Goal: Information Seeking & Learning: Learn about a topic

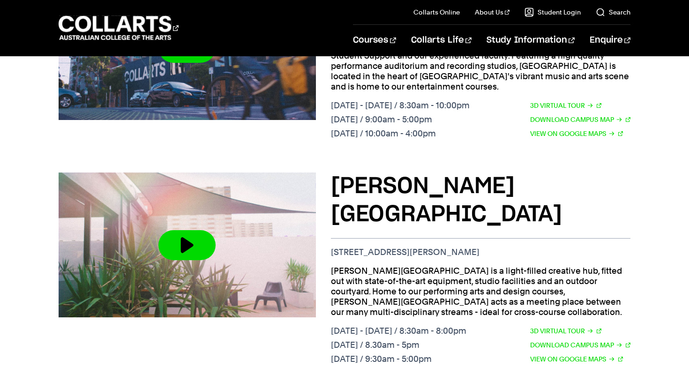
scroll to position [476, 0]
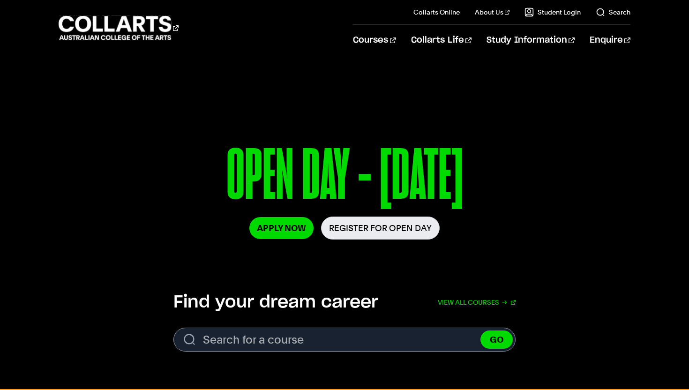
scroll to position [81, 0]
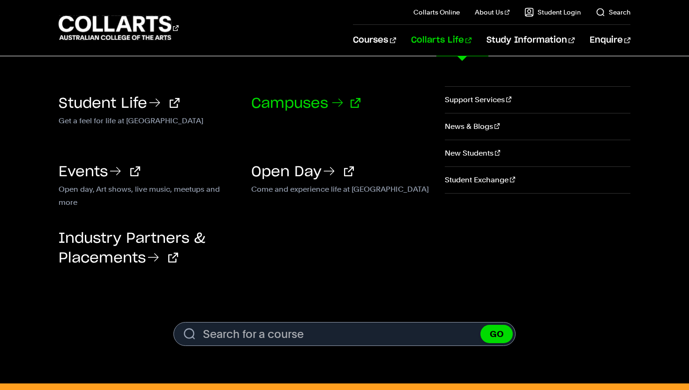
click at [288, 108] on link "Campuses" at bounding box center [305, 104] width 109 height 14
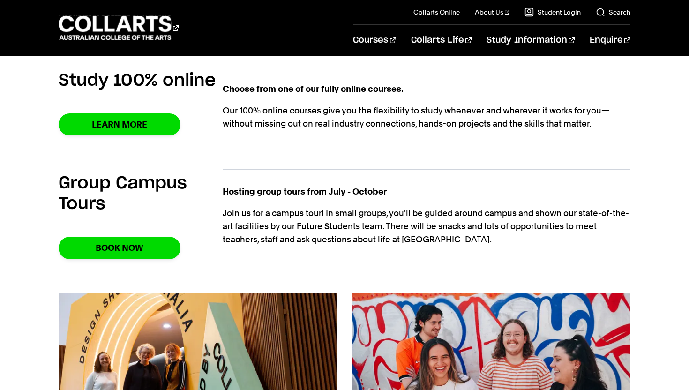
scroll to position [768, 0]
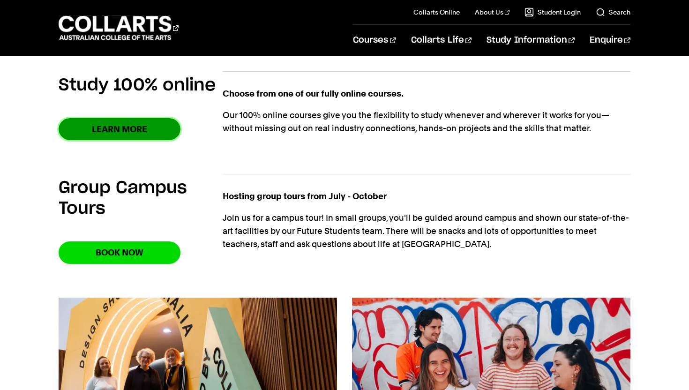
click at [140, 139] on link "Learn More" at bounding box center [120, 129] width 122 height 22
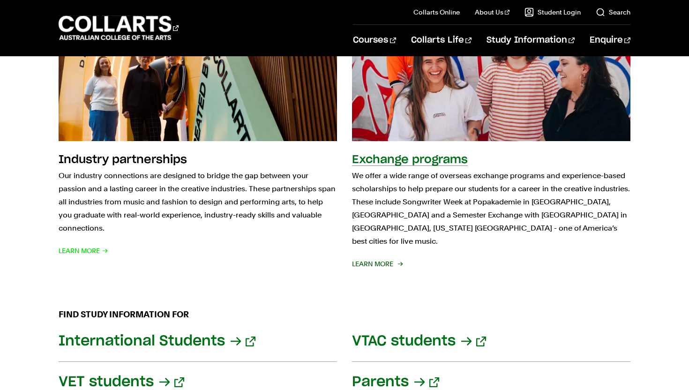
scroll to position [1068, 0]
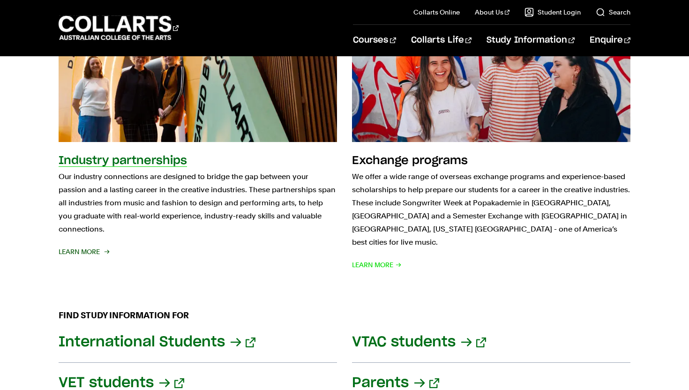
click at [87, 242] on div "Industry partnerships Our industry connections are designed to bridge the gap b…" at bounding box center [198, 212] width 278 height 118
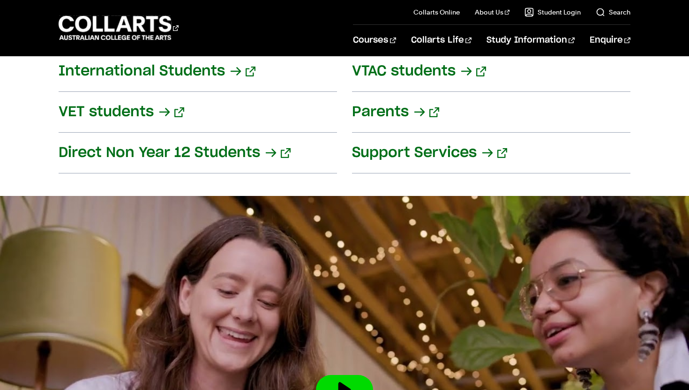
scroll to position [1338, 0]
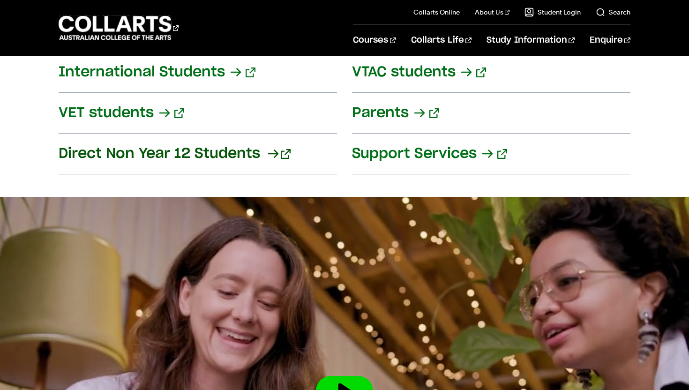
click at [179, 143] on link "Direct Non Year 12 Students" at bounding box center [198, 154] width 278 height 41
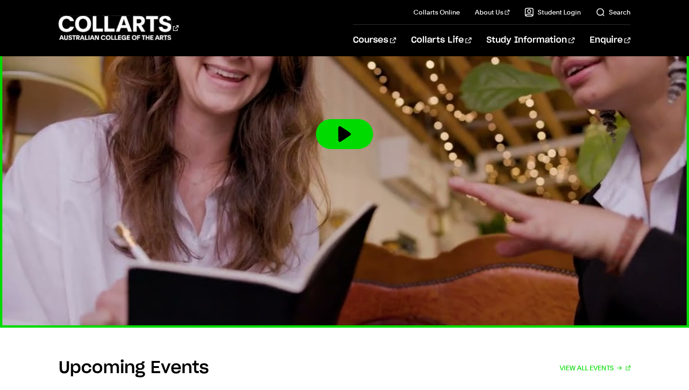
scroll to position [1574, 0]
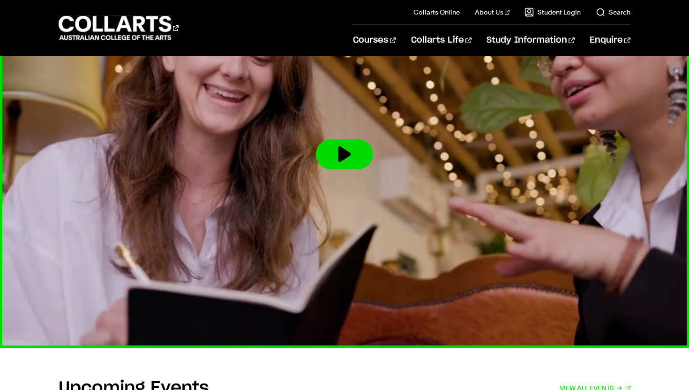
click at [119, 174] on img at bounding box center [345, 154] width 758 height 426
click at [320, 147] on button at bounding box center [344, 154] width 57 height 30
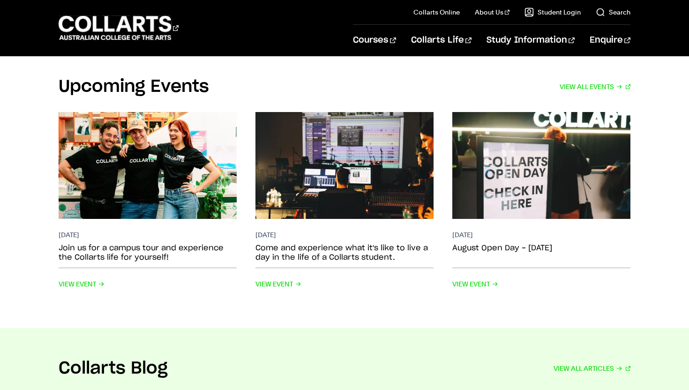
scroll to position [1875, 0]
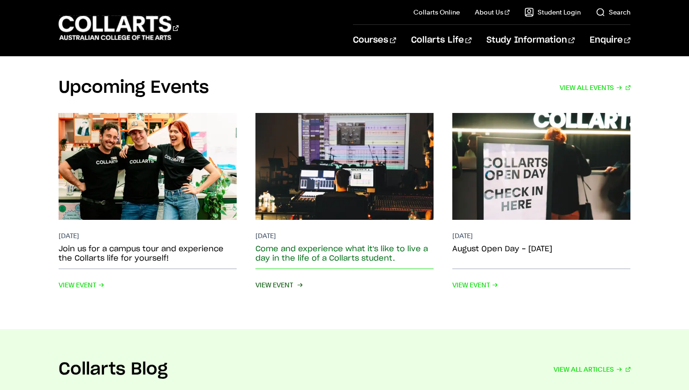
click at [293, 278] on span "View Event" at bounding box center [278, 284] width 46 height 13
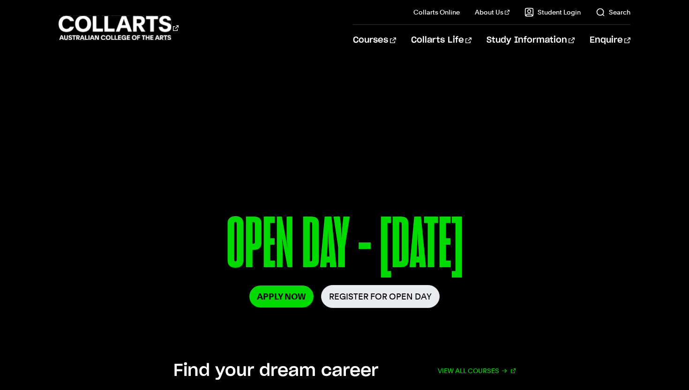
scroll to position [0, 0]
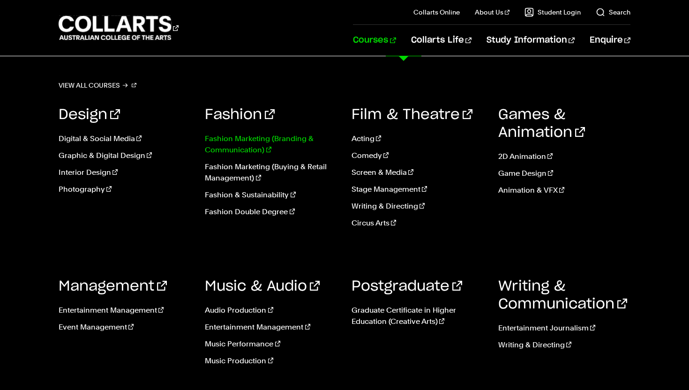
click at [252, 144] on link "Fashion Marketing (Branding & Communication)" at bounding box center [271, 144] width 133 height 22
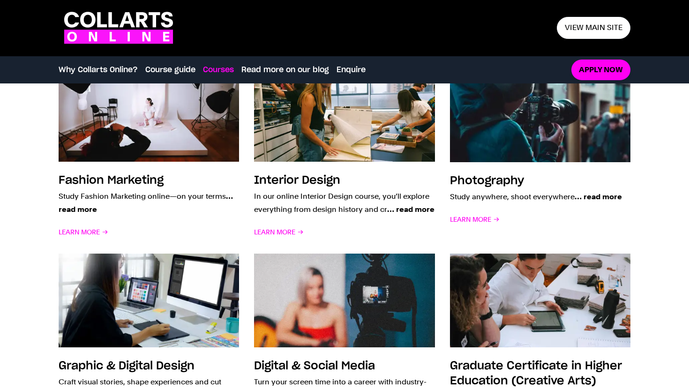
scroll to position [731, 0]
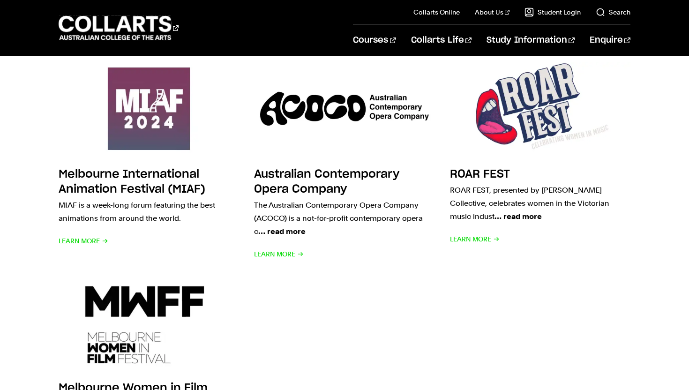
scroll to position [790, 0]
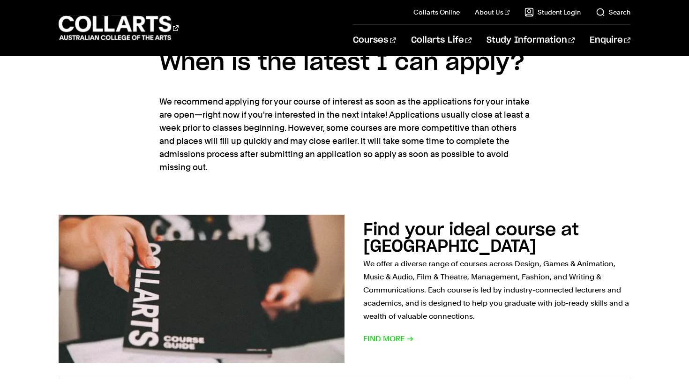
scroll to position [541, 0]
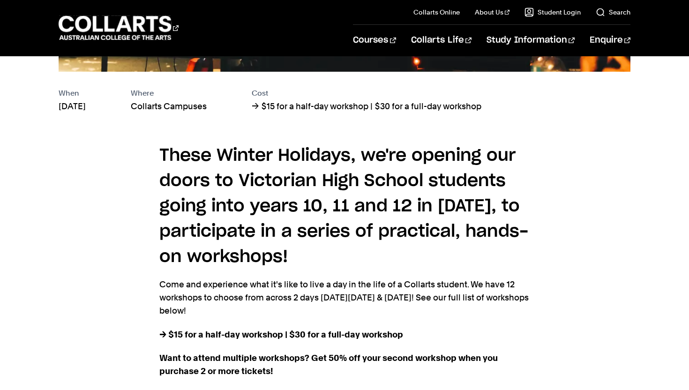
scroll to position [540, 0]
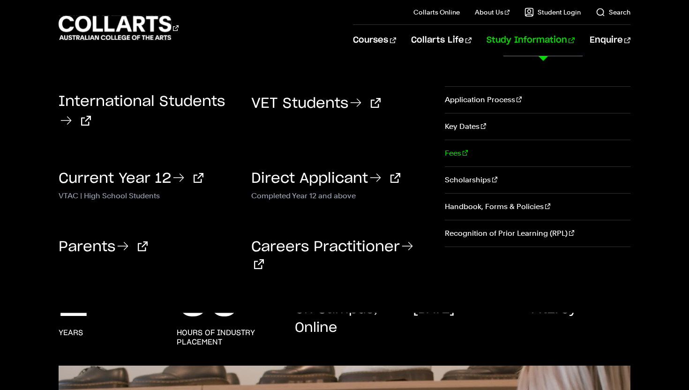
click at [478, 157] on link "Fees" at bounding box center [538, 153] width 186 height 26
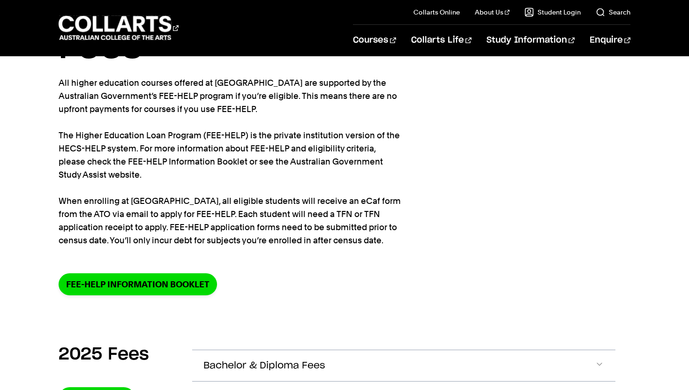
scroll to position [76, 0]
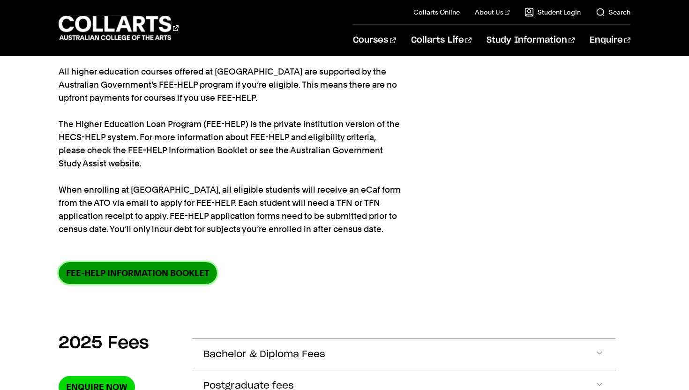
click at [152, 276] on link "FEE-HELP information booklet" at bounding box center [138, 273] width 158 height 22
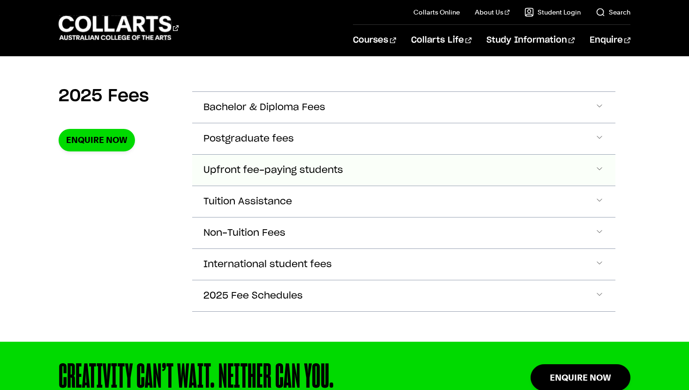
click at [461, 123] on button "Upfront fee-paying students" at bounding box center [403, 107] width 423 height 31
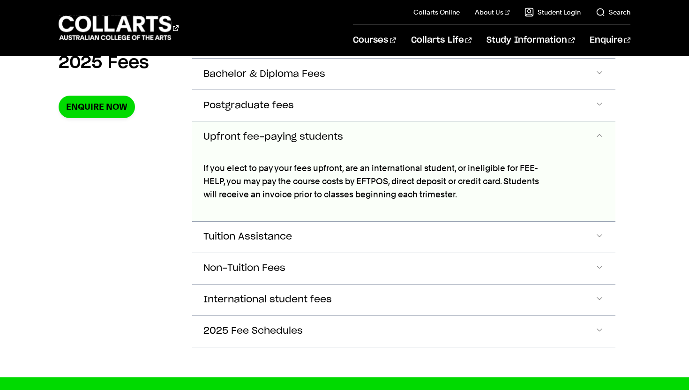
scroll to position [355, 0]
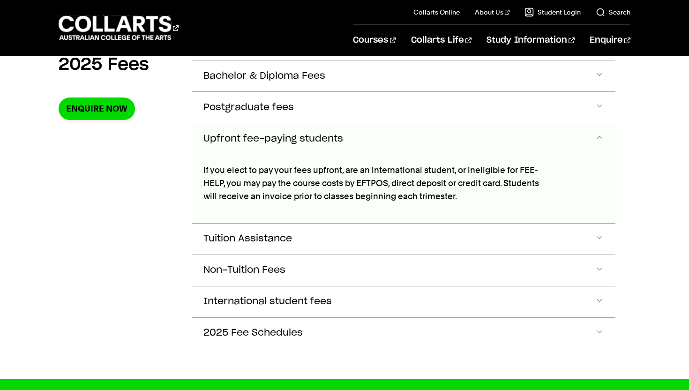
click at [464, 138] on button "Upfront fee-paying students" at bounding box center [403, 138] width 423 height 31
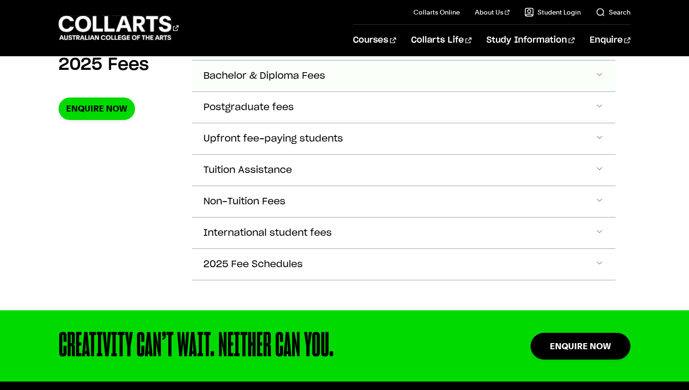
click at [459, 84] on button "Bachelor & Diploma Fees" at bounding box center [403, 75] width 423 height 31
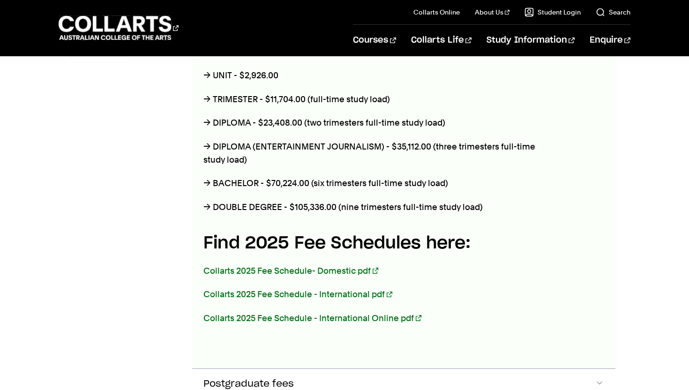
scroll to position [424, 0]
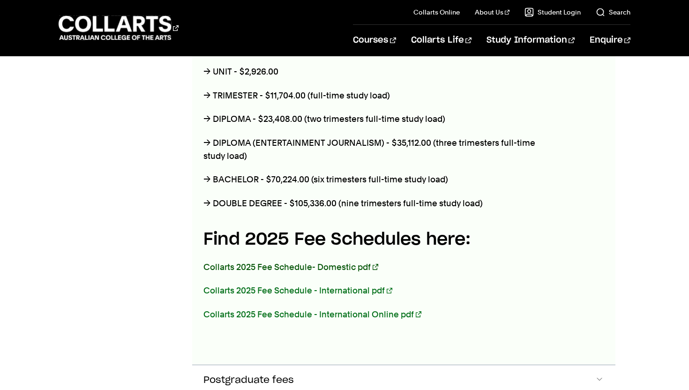
click at [355, 266] on link "Collarts 2025 Fee Schedule- Domestic pdf" at bounding box center [290, 267] width 175 height 10
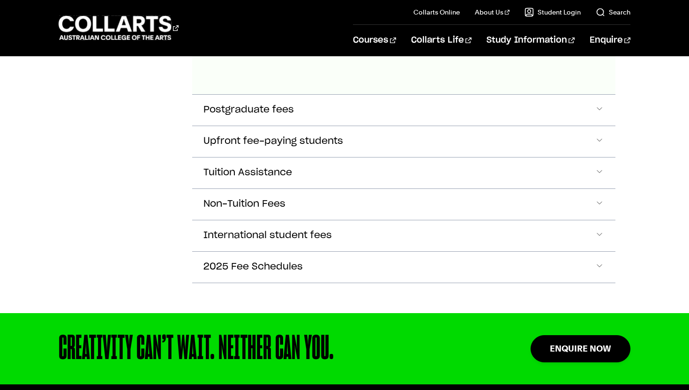
scroll to position [700, 0]
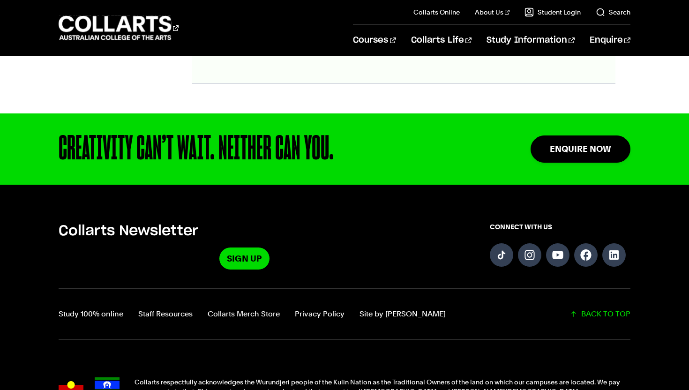
scroll to position [843, 0]
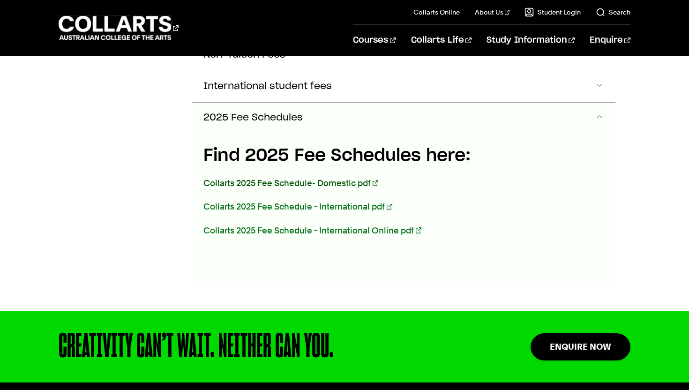
click at [312, 179] on link "Collarts 2025 Fee Schedule- Domestic pdf" at bounding box center [290, 183] width 175 height 10
